Goal: Information Seeking & Learning: Learn about a topic

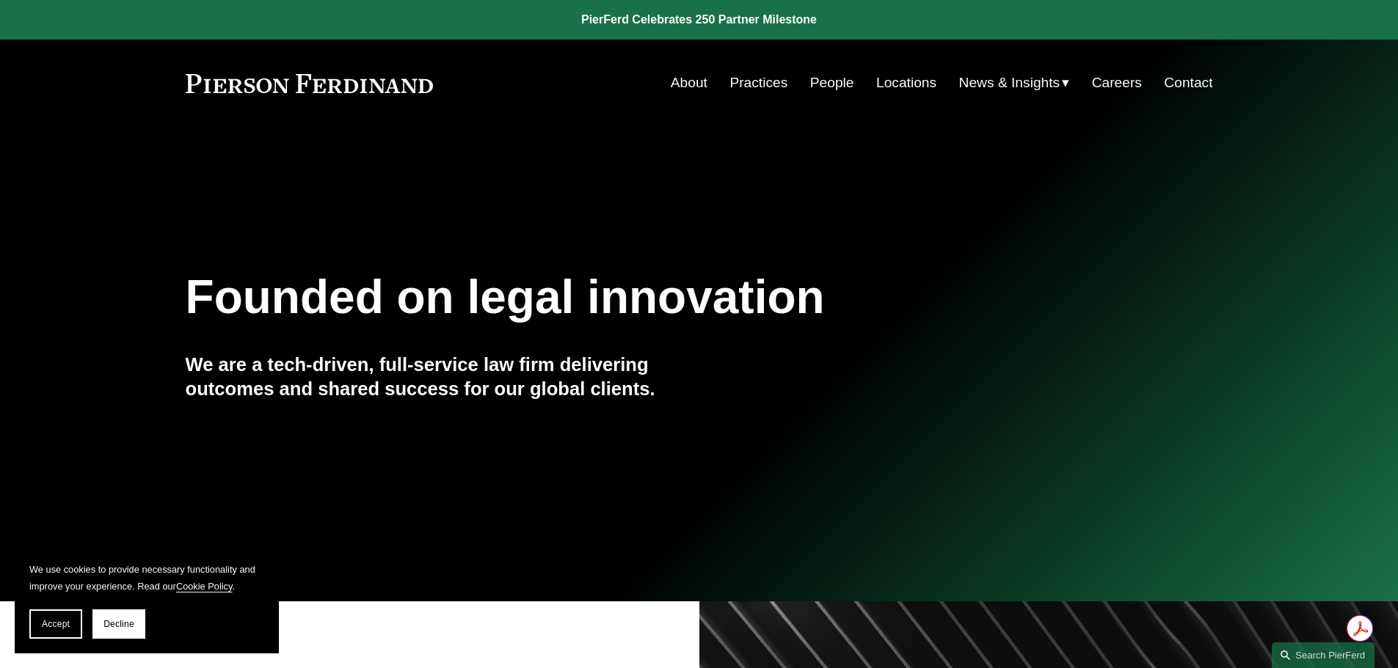
click at [828, 85] on link "People" at bounding box center [832, 83] width 44 height 28
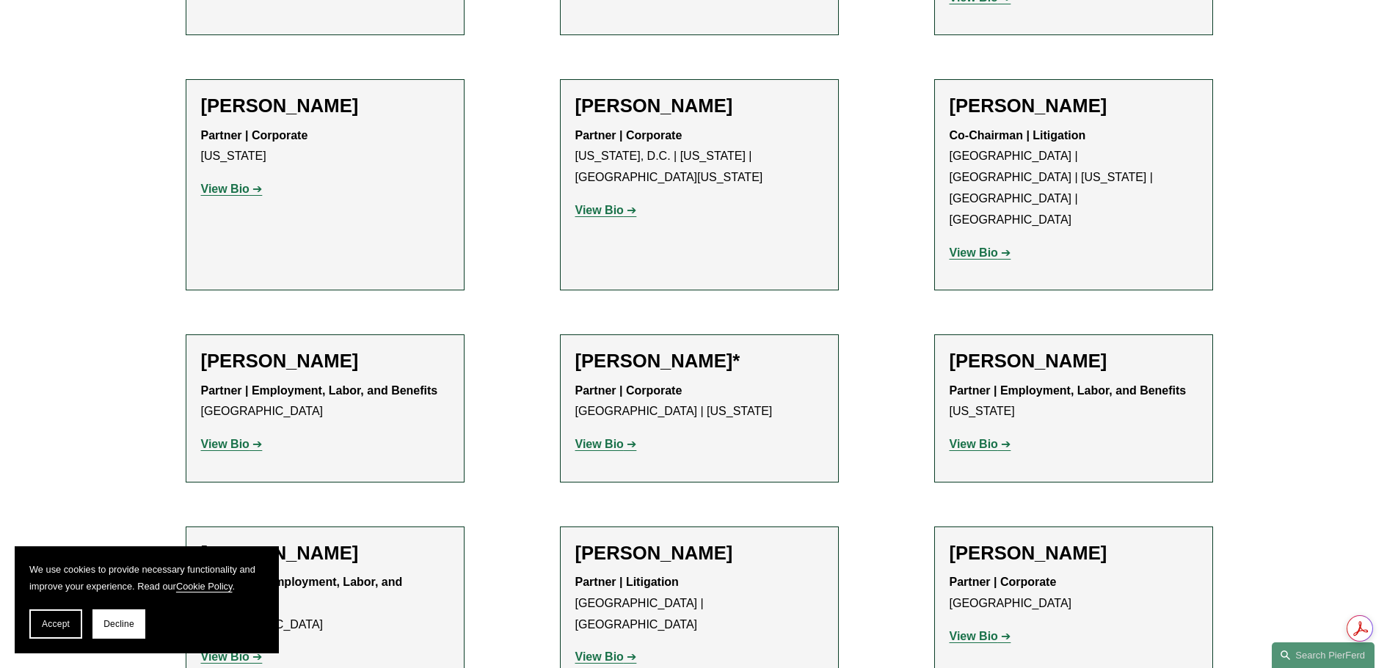
scroll to position [6604, 0]
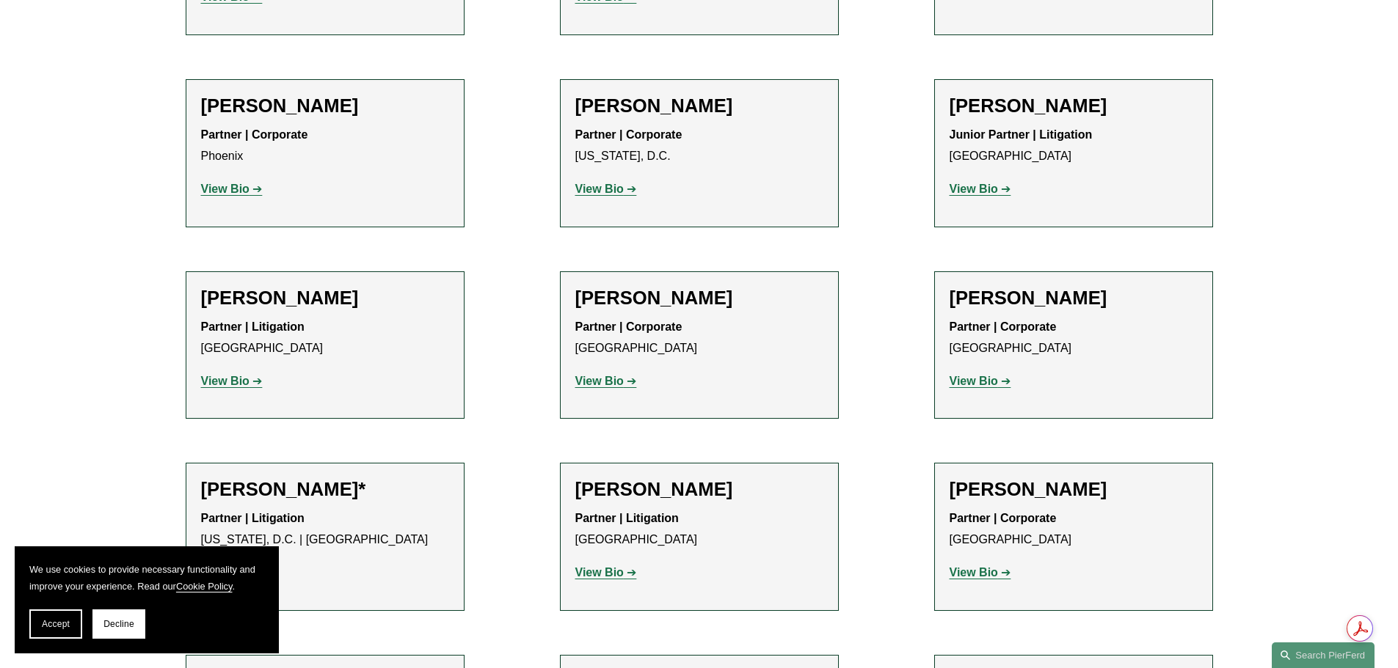
click at [984, 566] on strong "View Bio" at bounding box center [973, 572] width 48 height 12
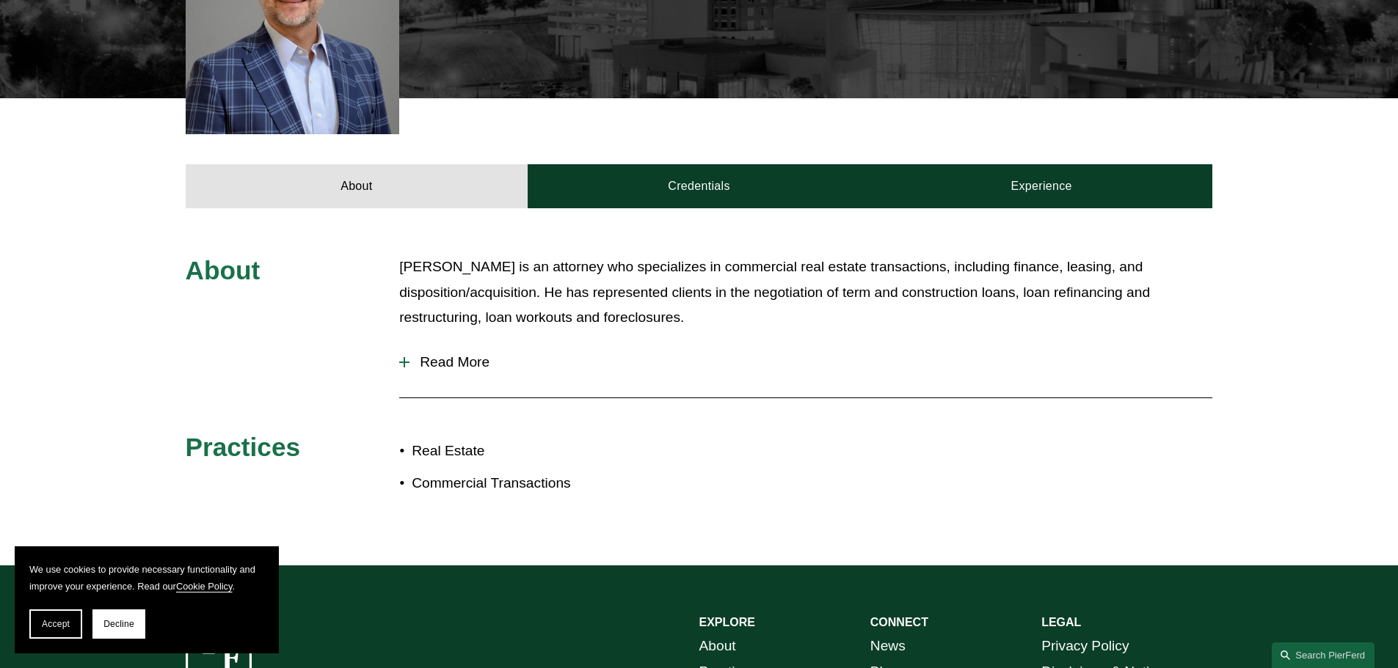
scroll to position [514, 0]
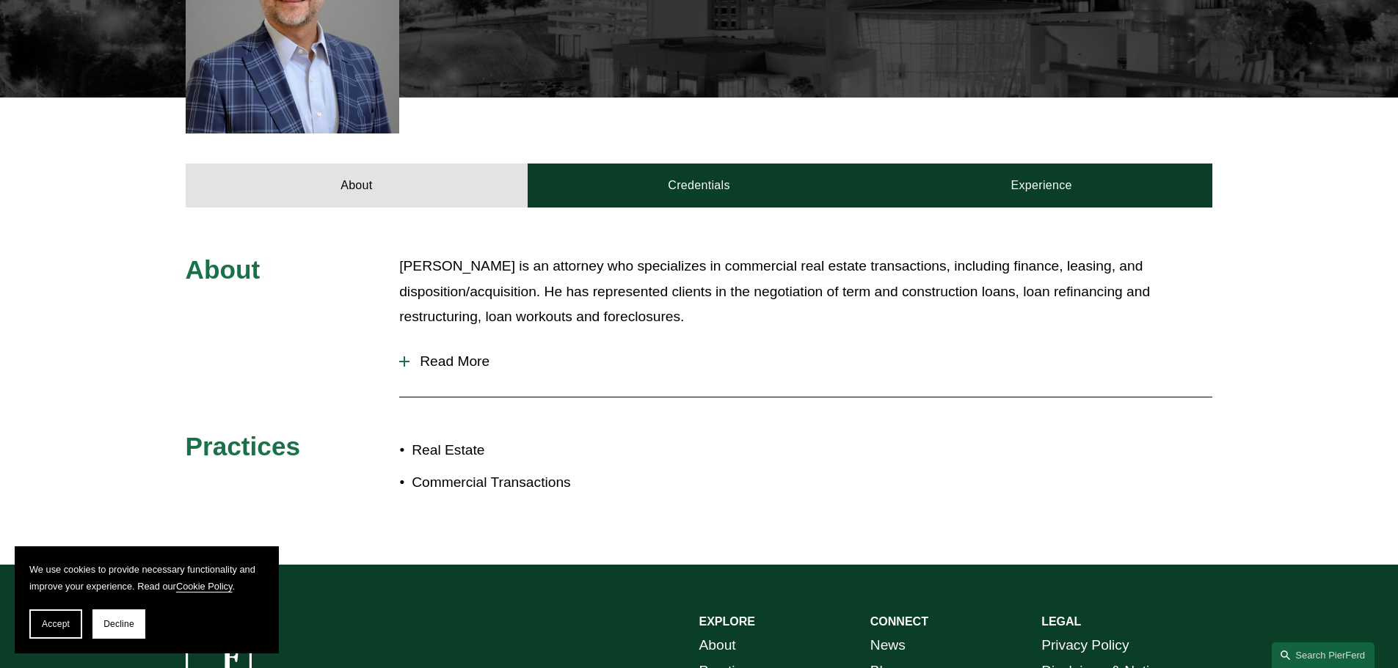
click at [474, 354] on span "Read More" at bounding box center [810, 362] width 803 height 16
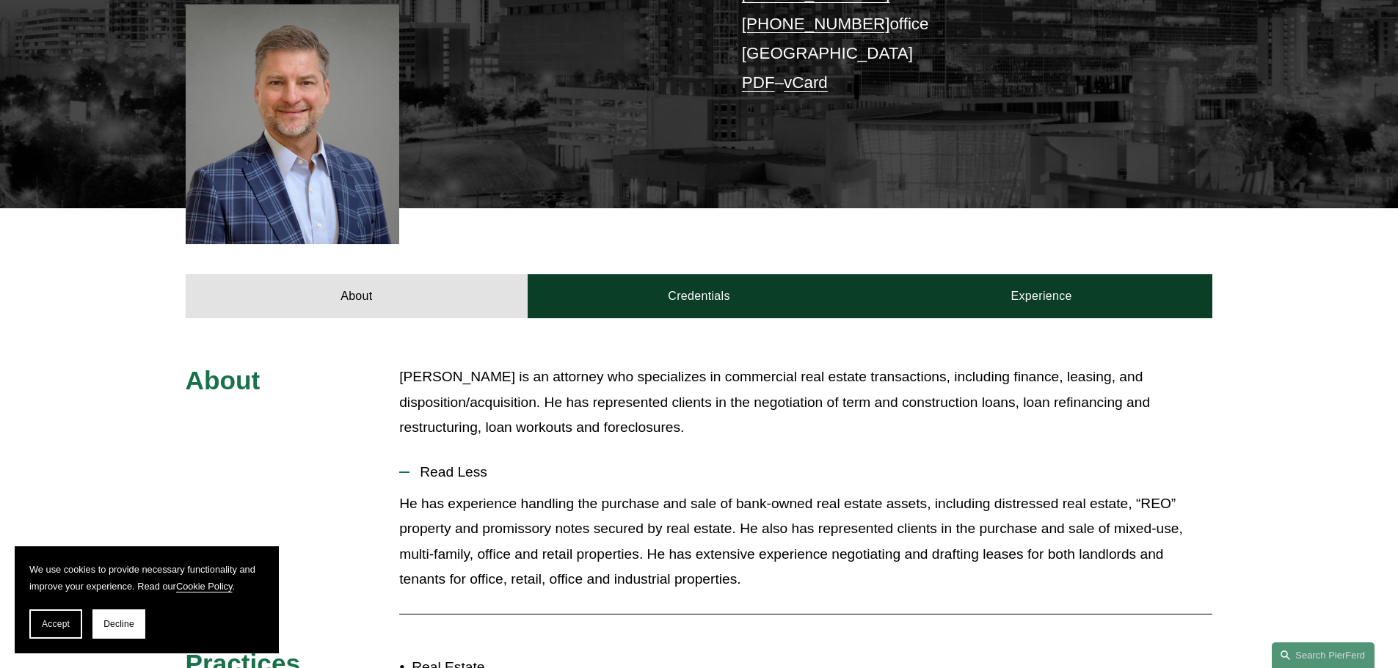
scroll to position [367, 0]
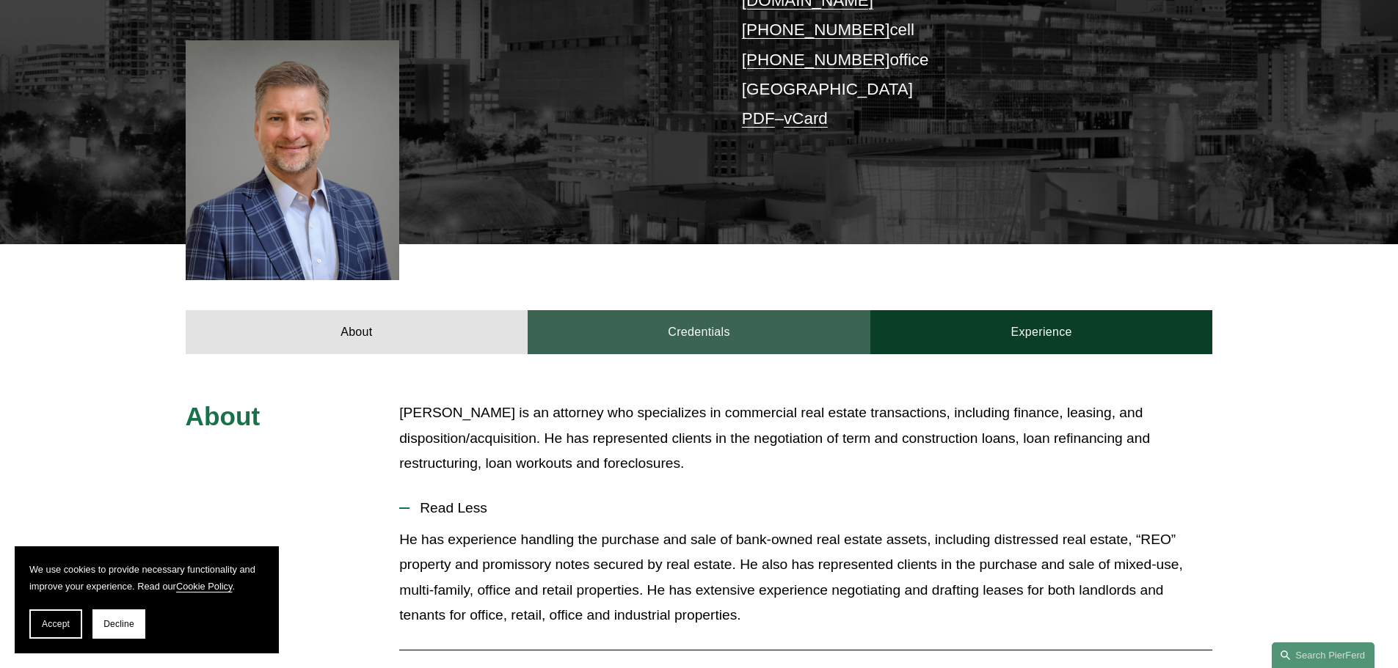
click at [715, 310] on link "Credentials" at bounding box center [699, 332] width 343 height 44
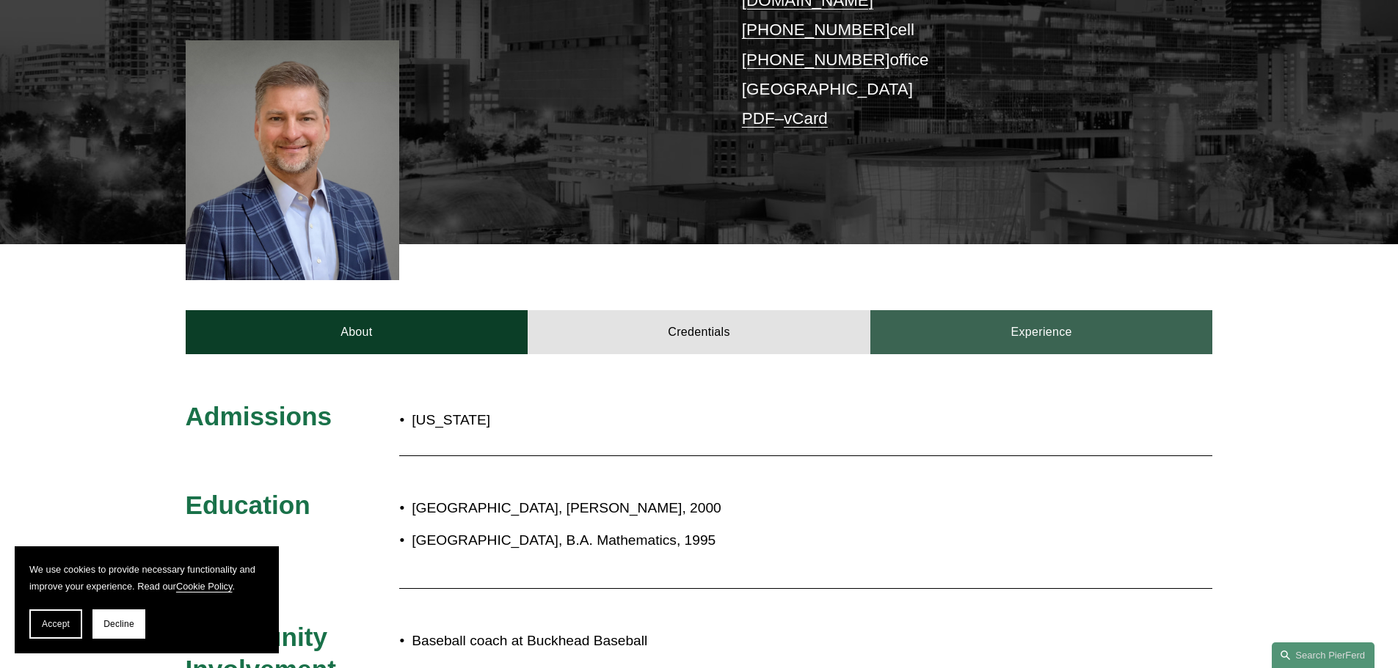
click at [963, 310] on link "Experience" at bounding box center [1041, 332] width 343 height 44
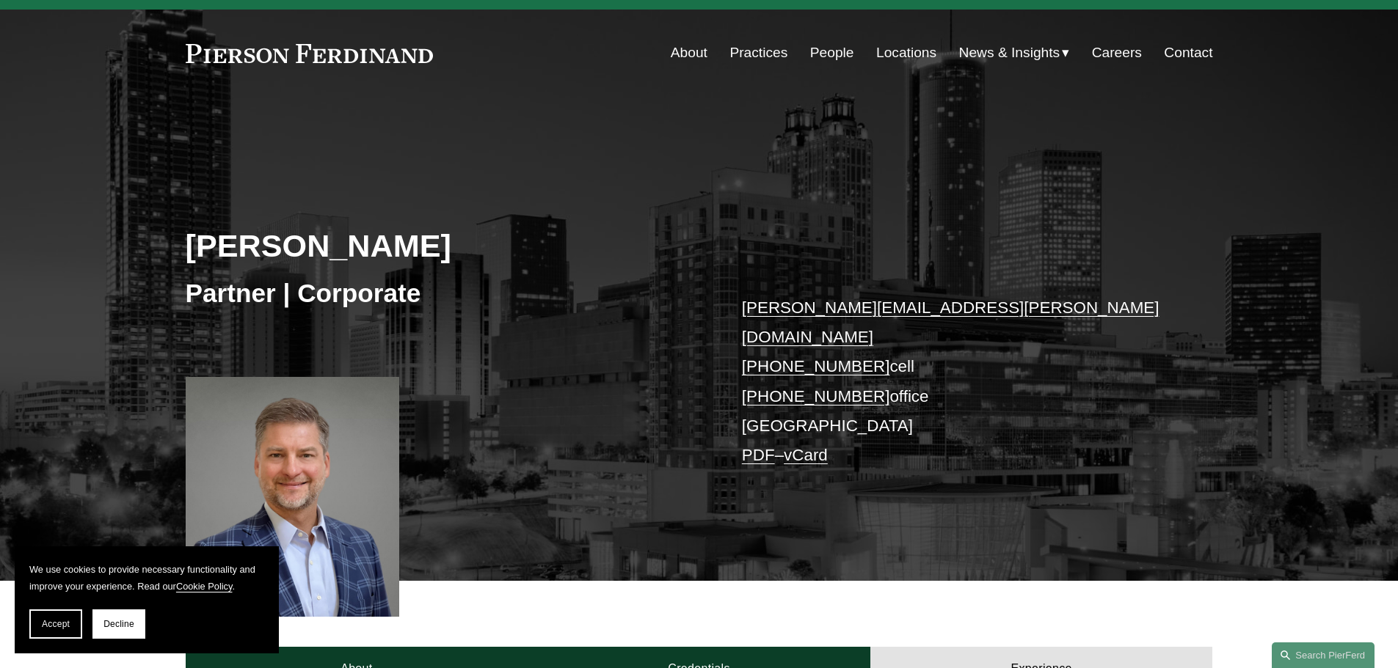
scroll to position [0, 0]
